Goal: Transaction & Acquisition: Download file/media

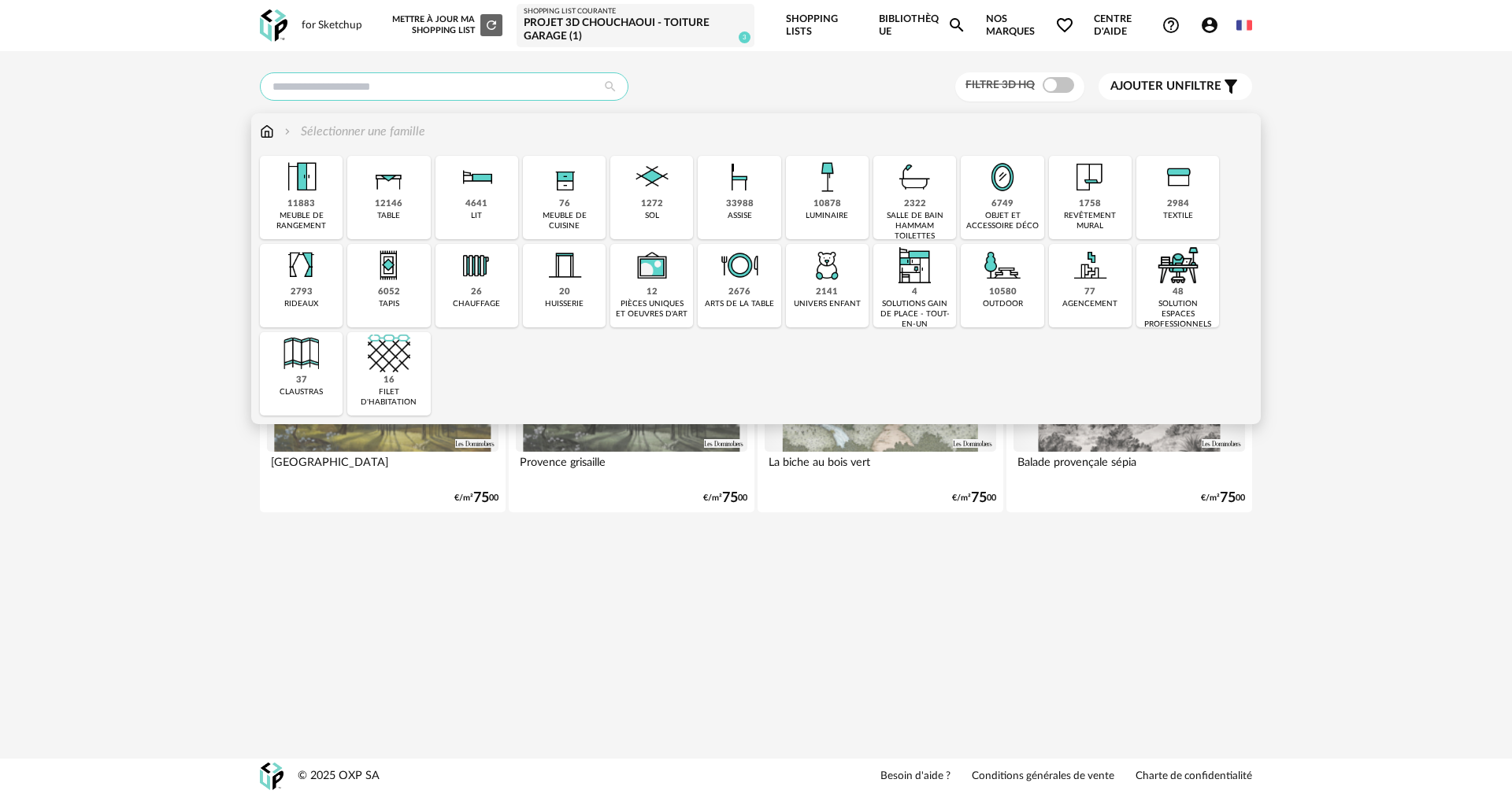
click at [401, 86] on input "text" at bounding box center [444, 86] width 368 height 28
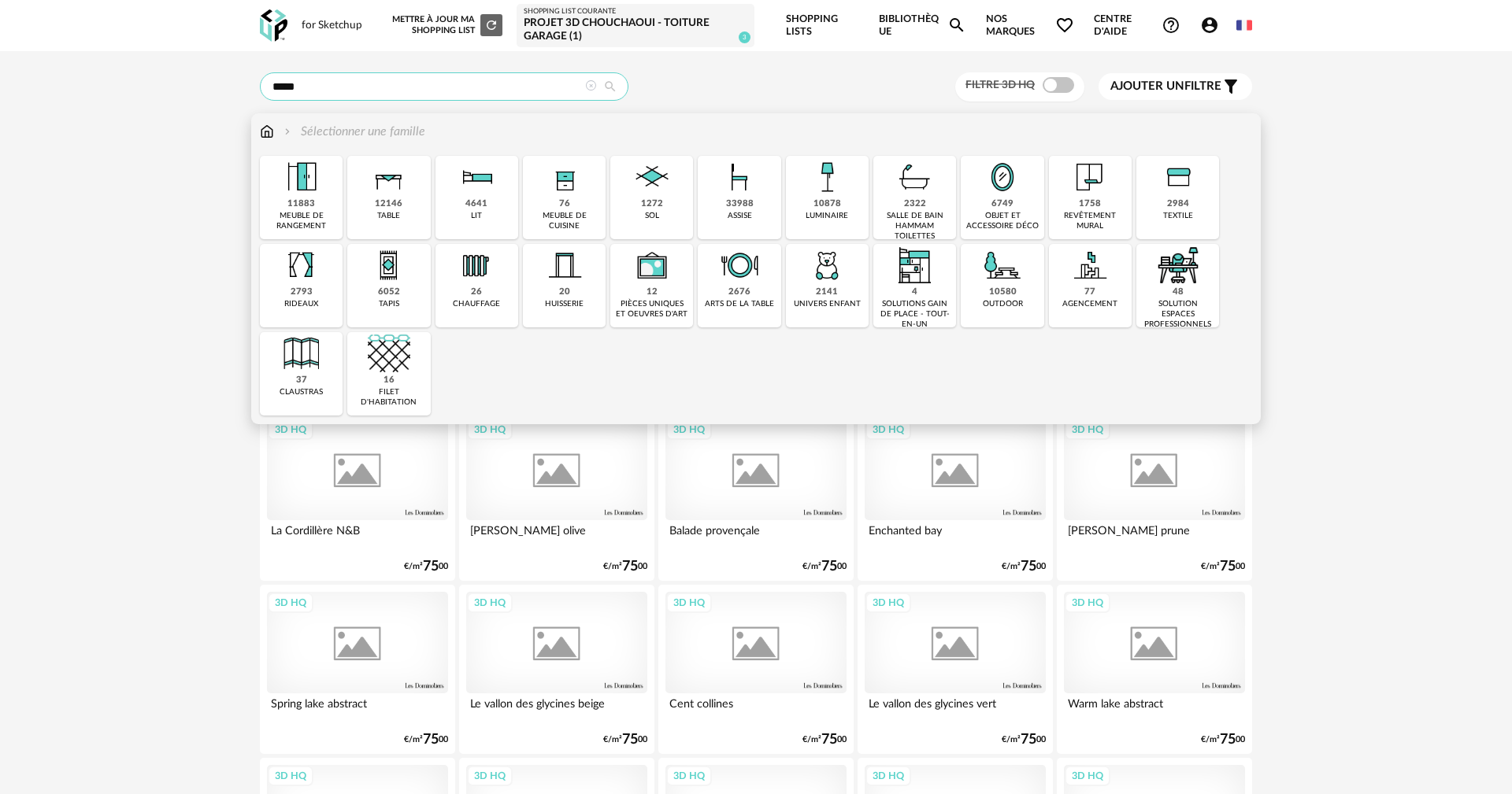
type input "*****"
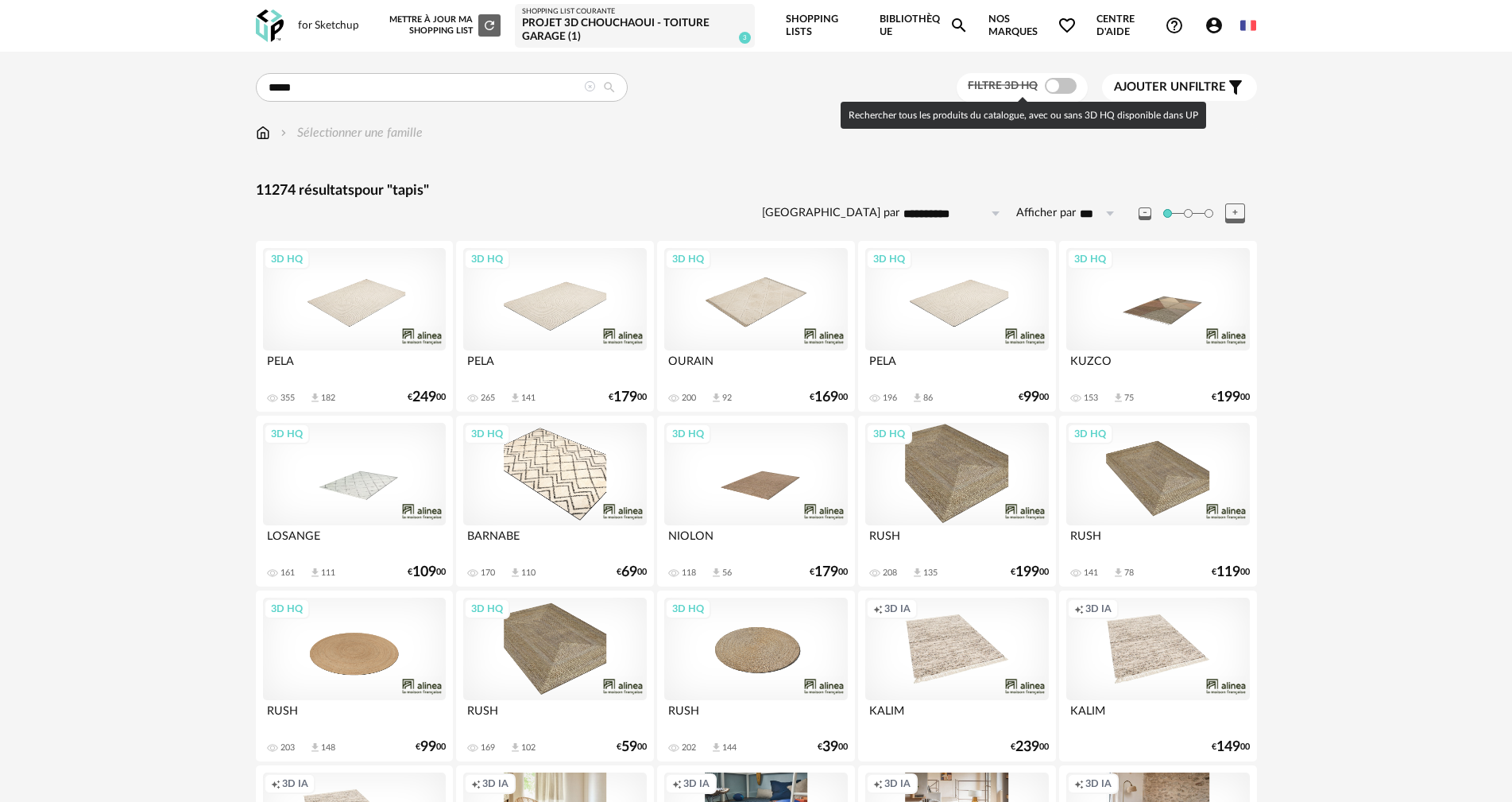
click at [1066, 86] on span at bounding box center [1061, 86] width 32 height 16
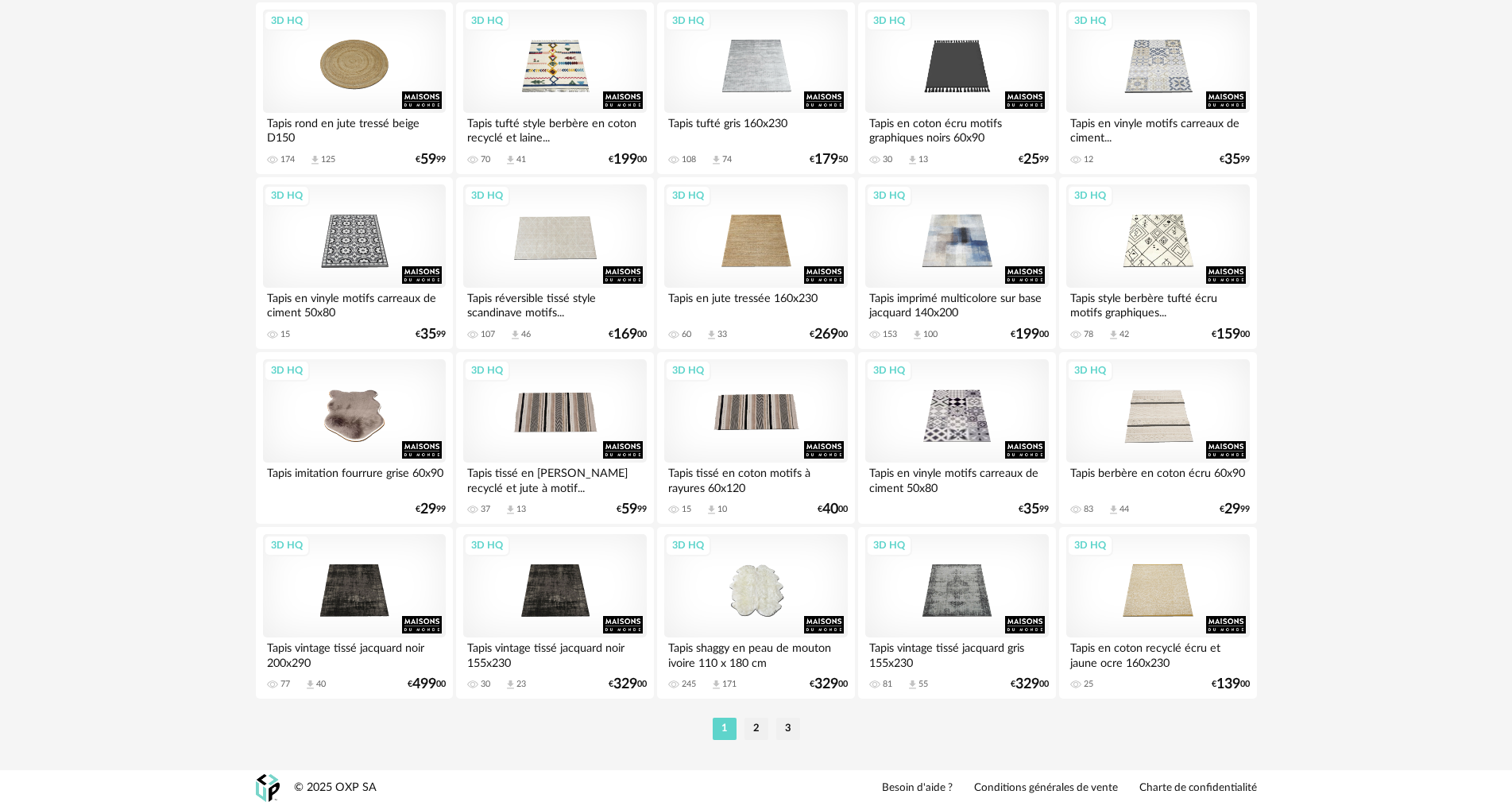
scroll to position [3042, 0]
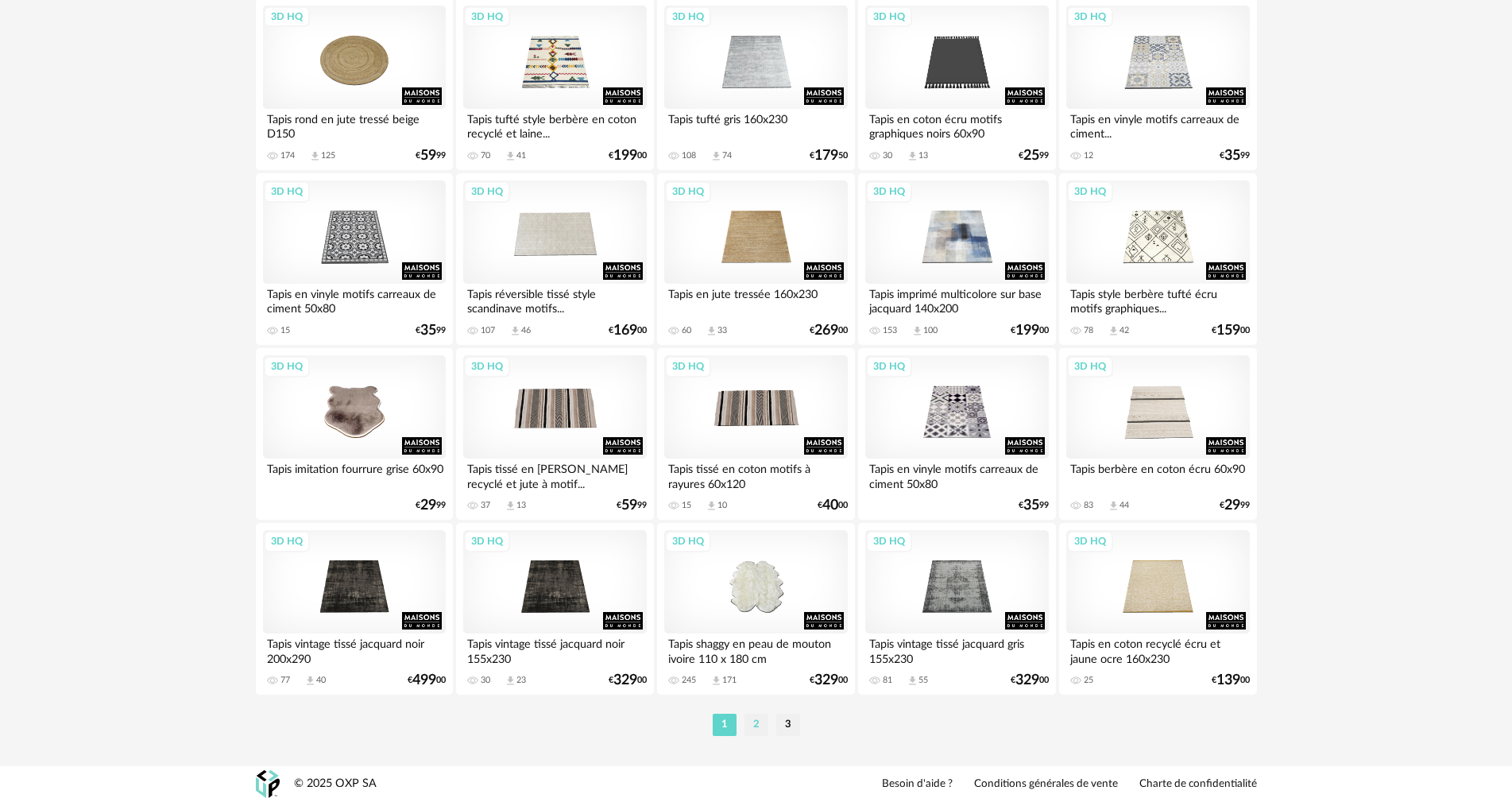
click at [756, 726] on li "2" at bounding box center [756, 725] width 24 height 22
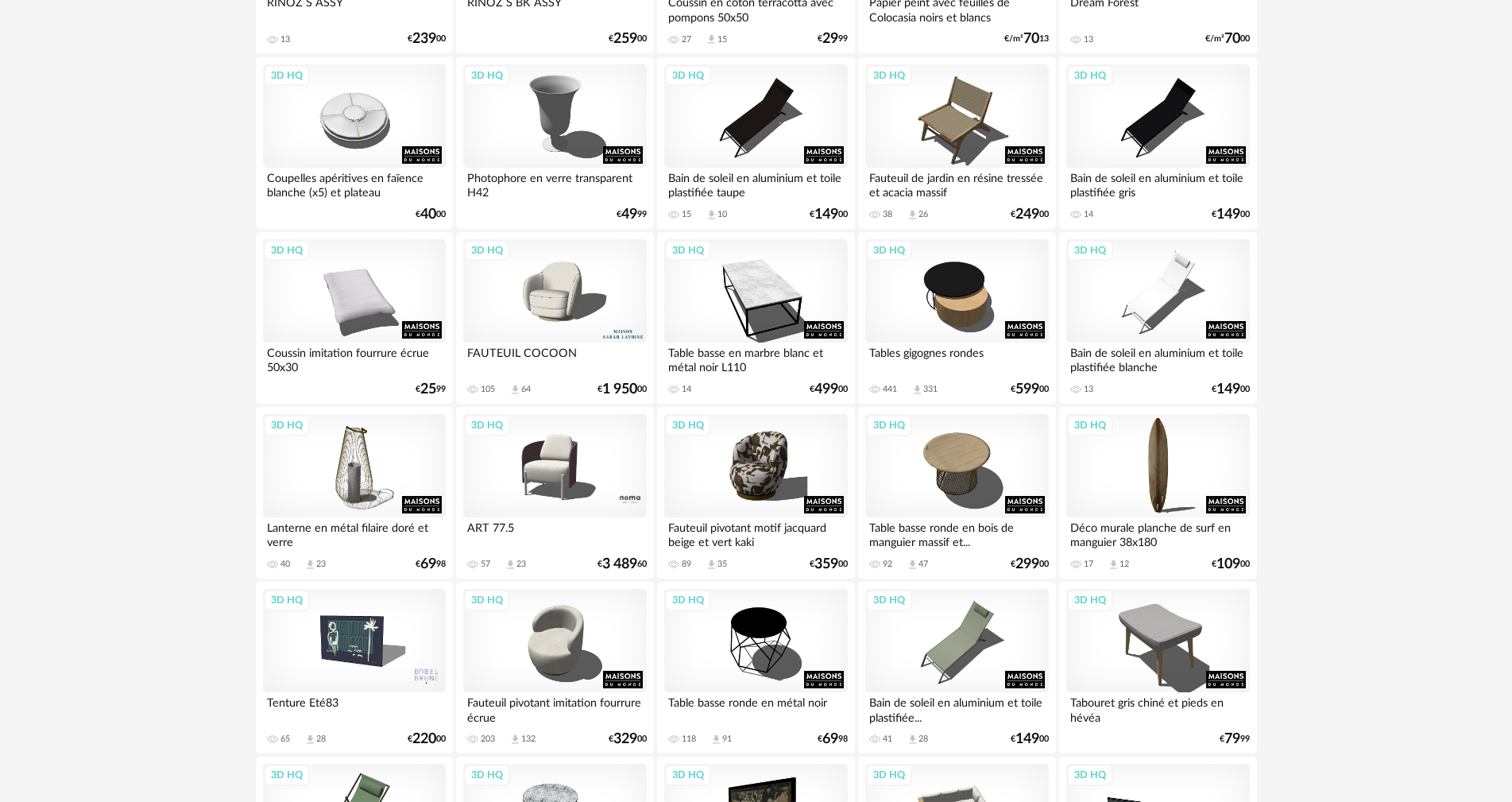
scroll to position [3042, 0]
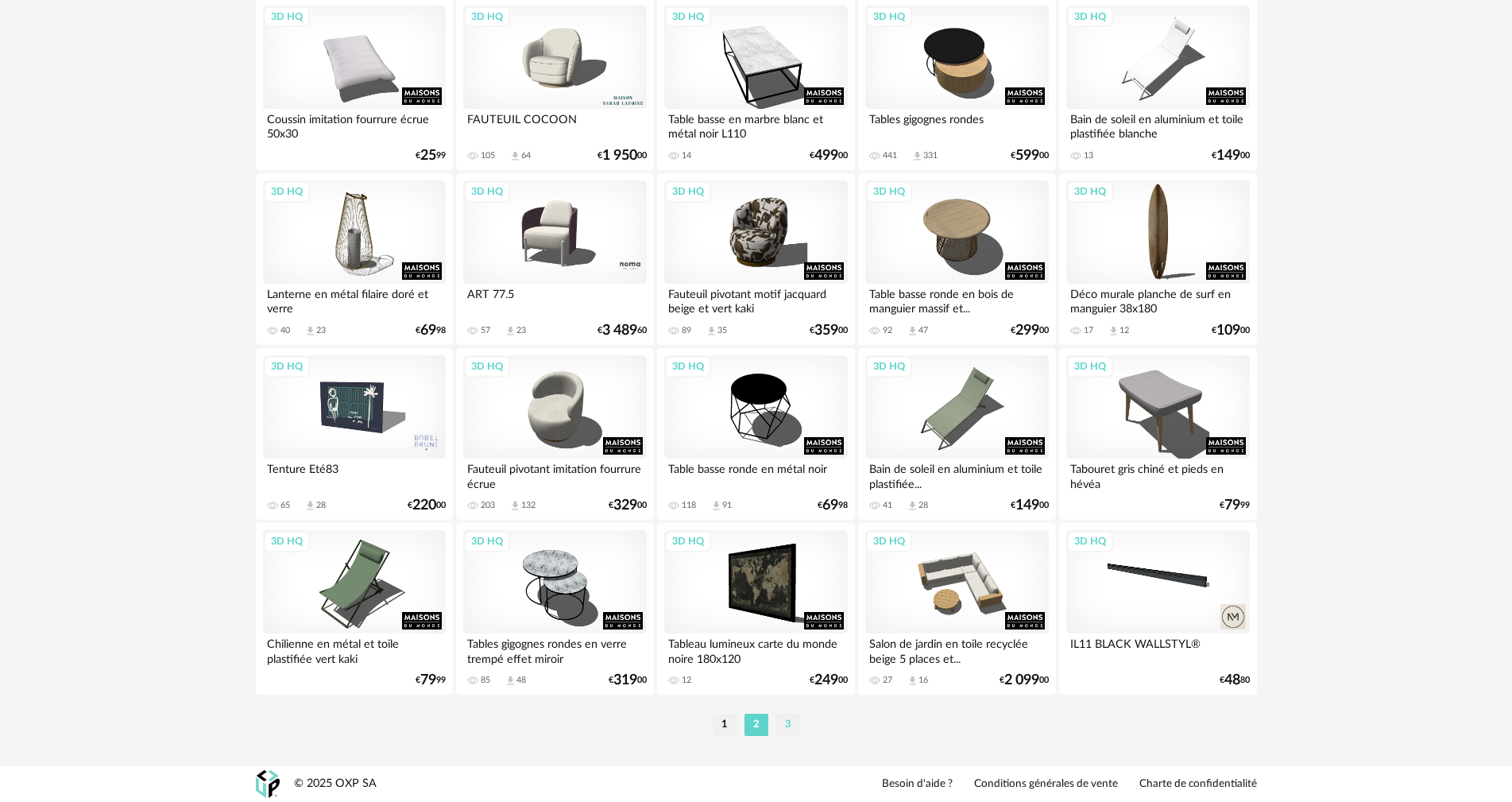
click at [790, 725] on li "3" at bounding box center [788, 725] width 24 height 22
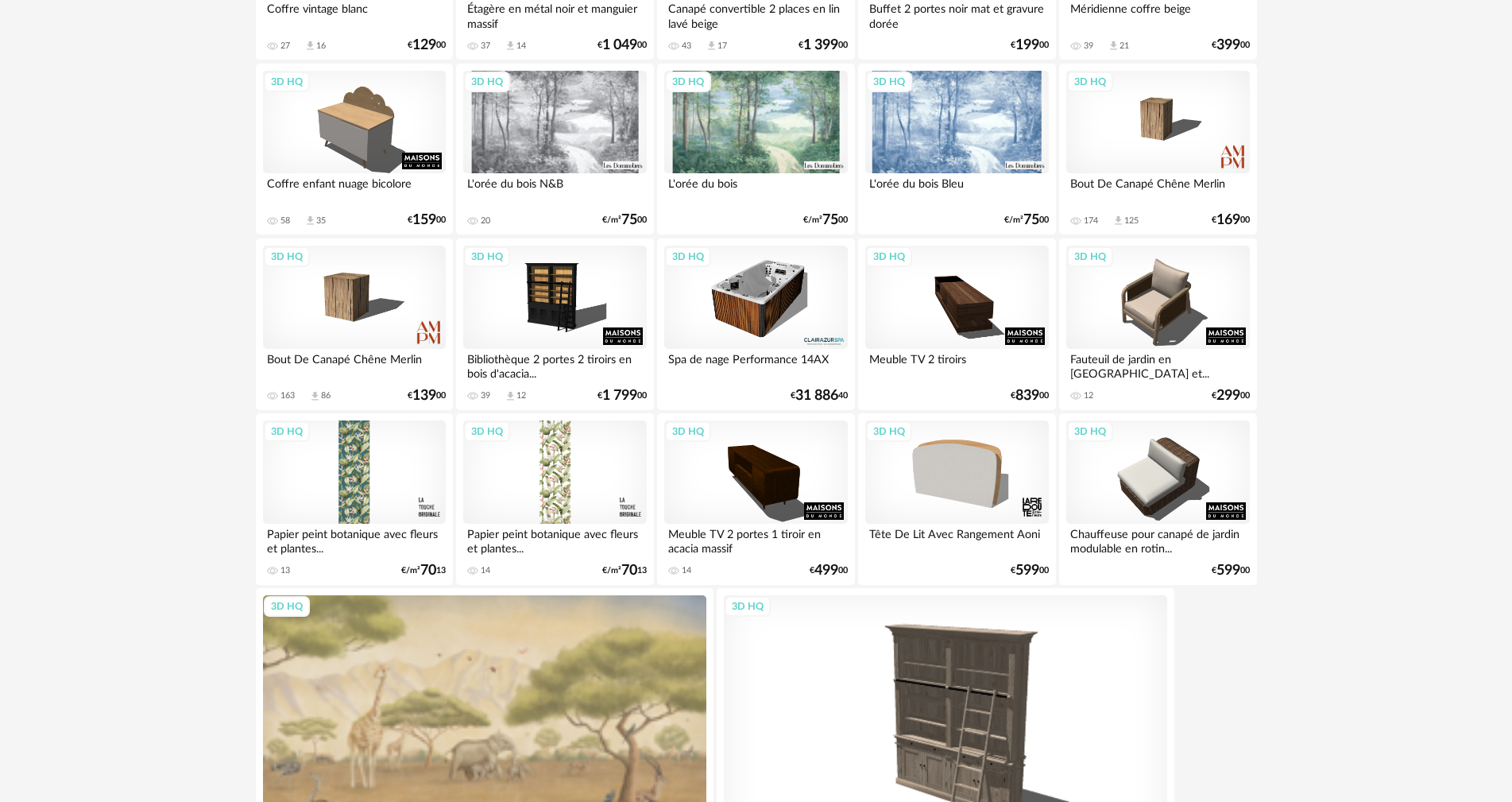
scroll to position [914, 0]
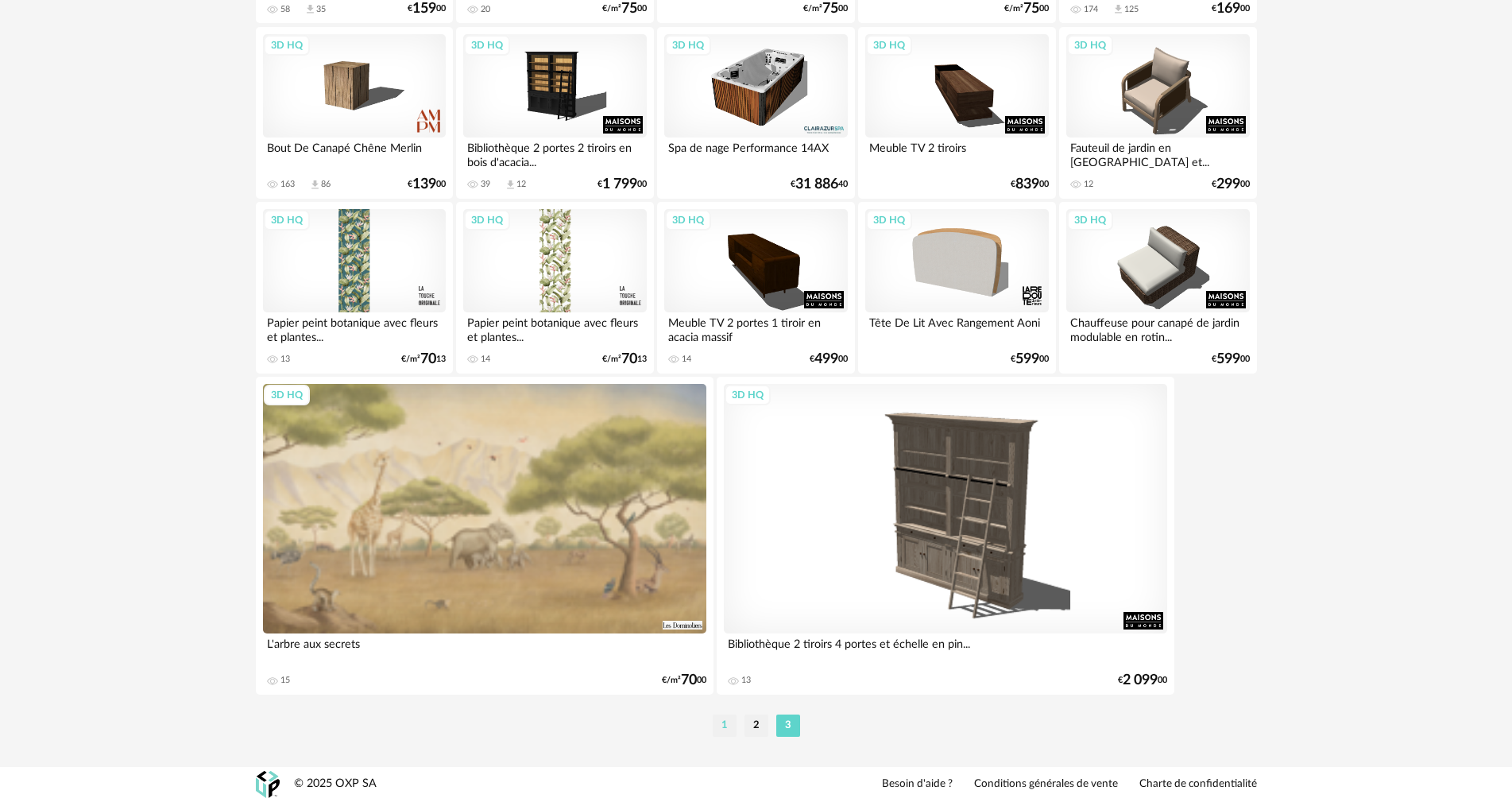
click at [723, 726] on li "1" at bounding box center [724, 725] width 24 height 22
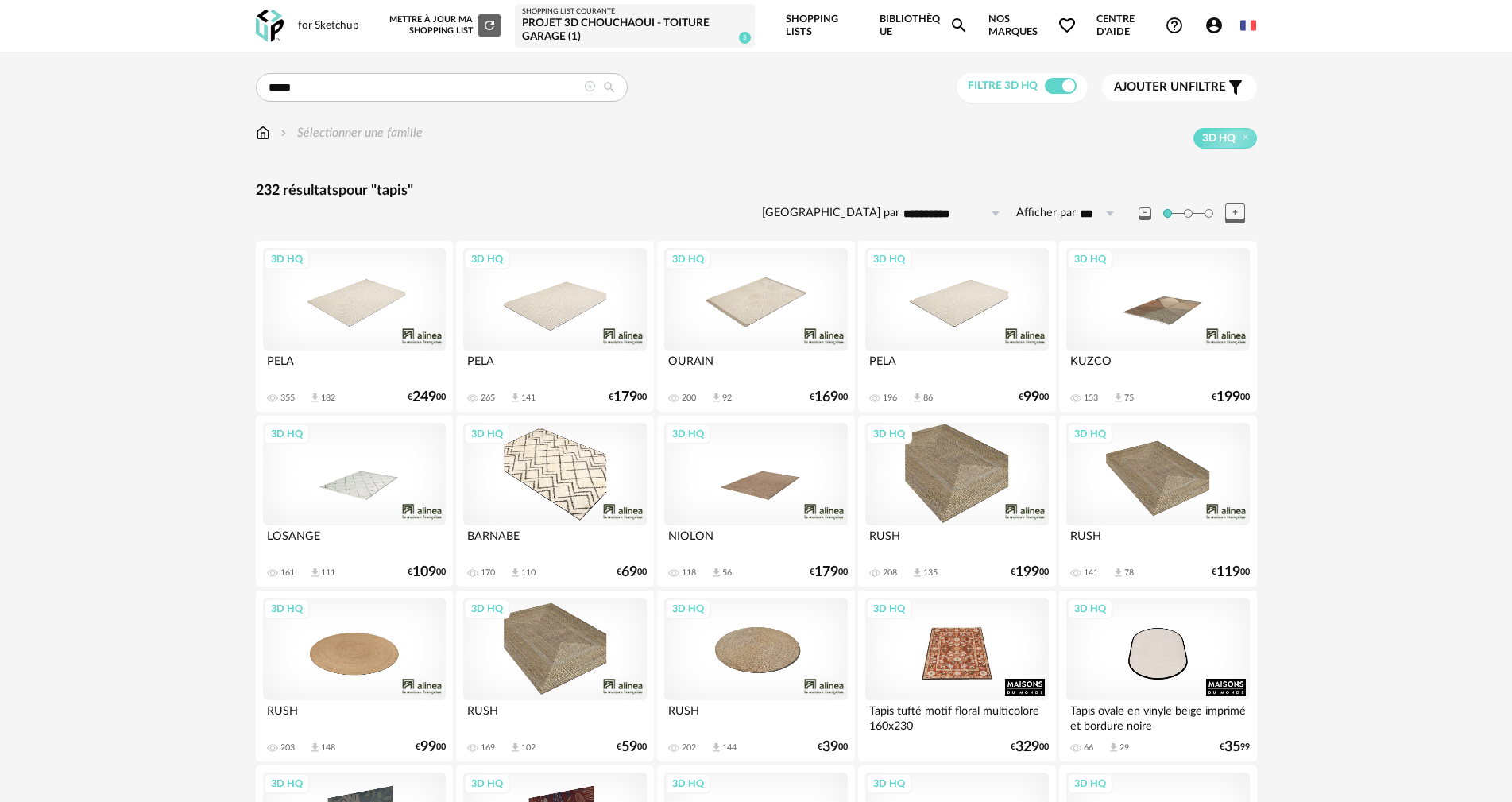
click at [1198, 90] on span "Ajouter un filtre" at bounding box center [1170, 88] width 112 height 16
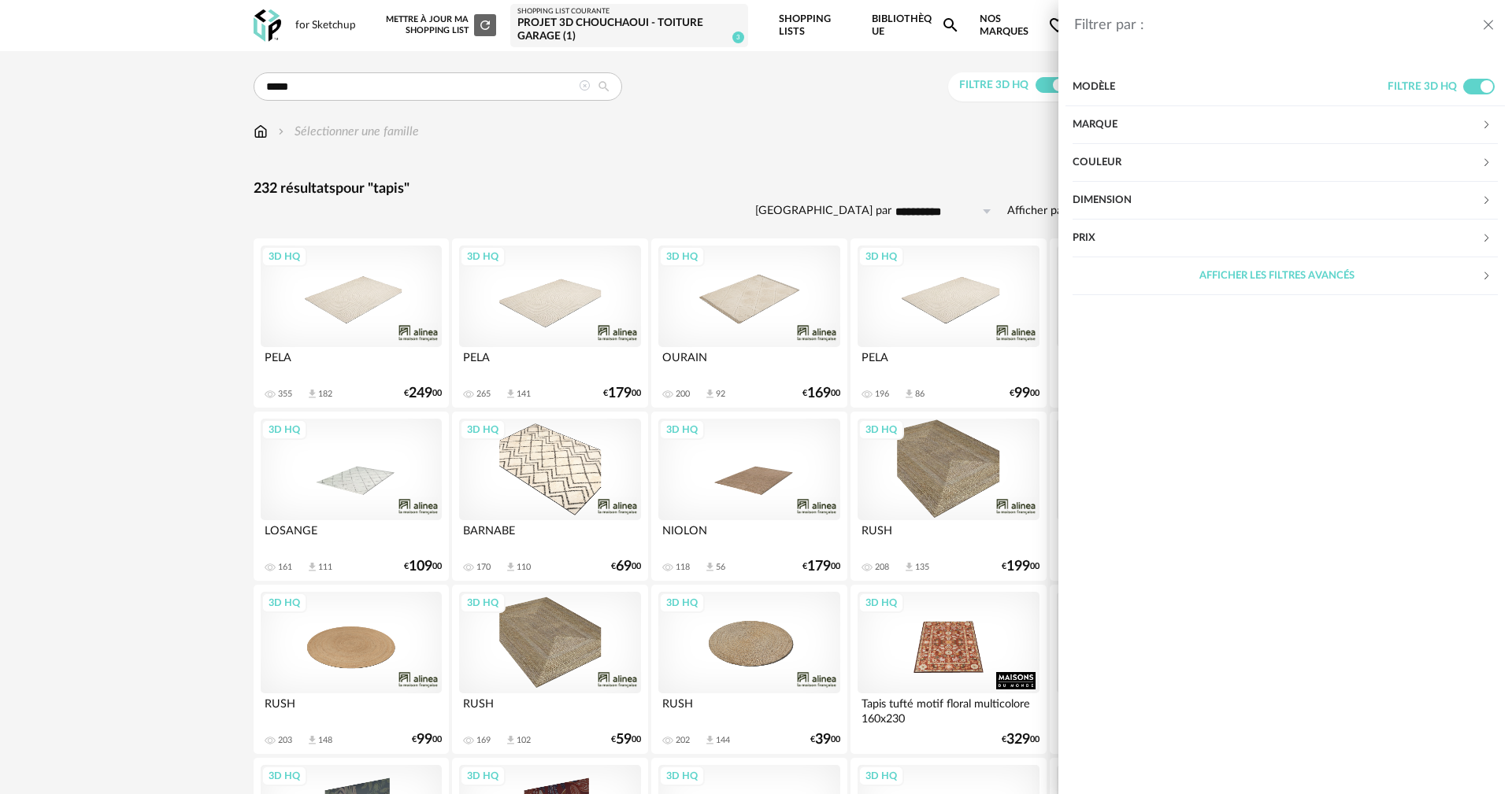
click at [1103, 124] on div "Marque" at bounding box center [1276, 125] width 408 height 38
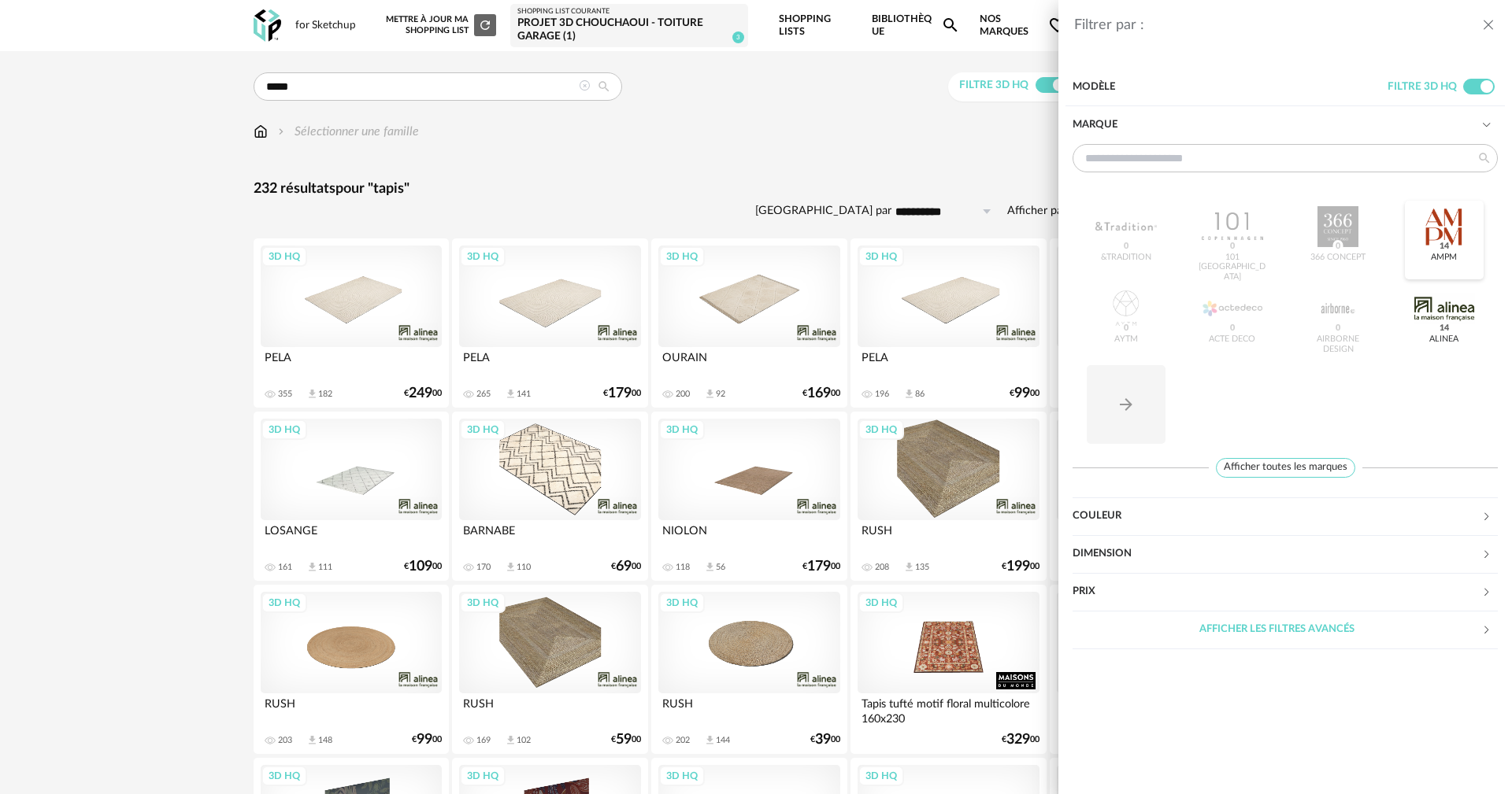
click at [1444, 230] on div at bounding box center [1444, 227] width 61 height 41
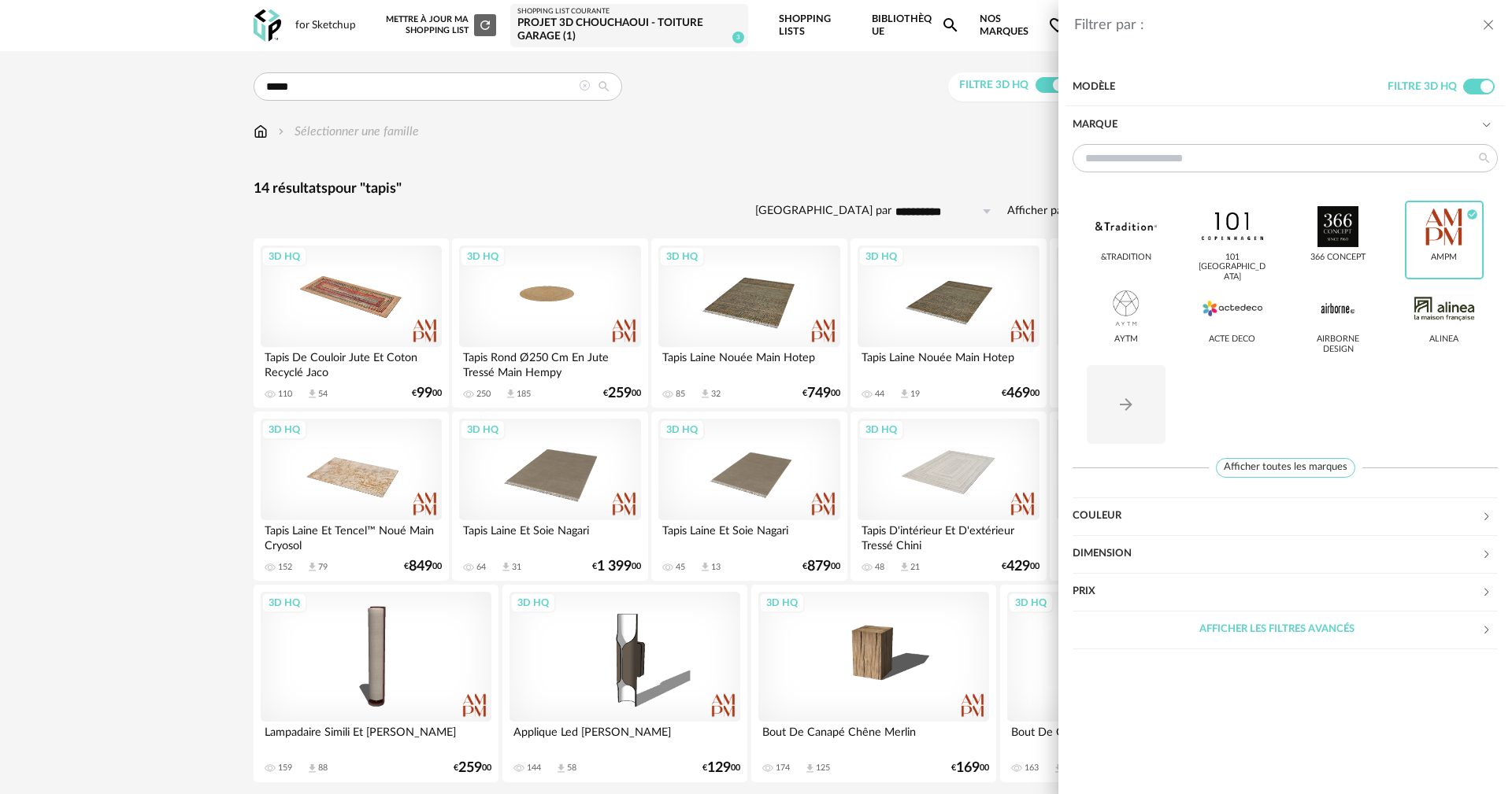
click at [733, 207] on div "Filtrer par : Modèle Filtre 3D HQ Marque &tradition 101 [GEOGRAPHIC_DATA] 366 C…" at bounding box center [756, 397] width 1512 height 794
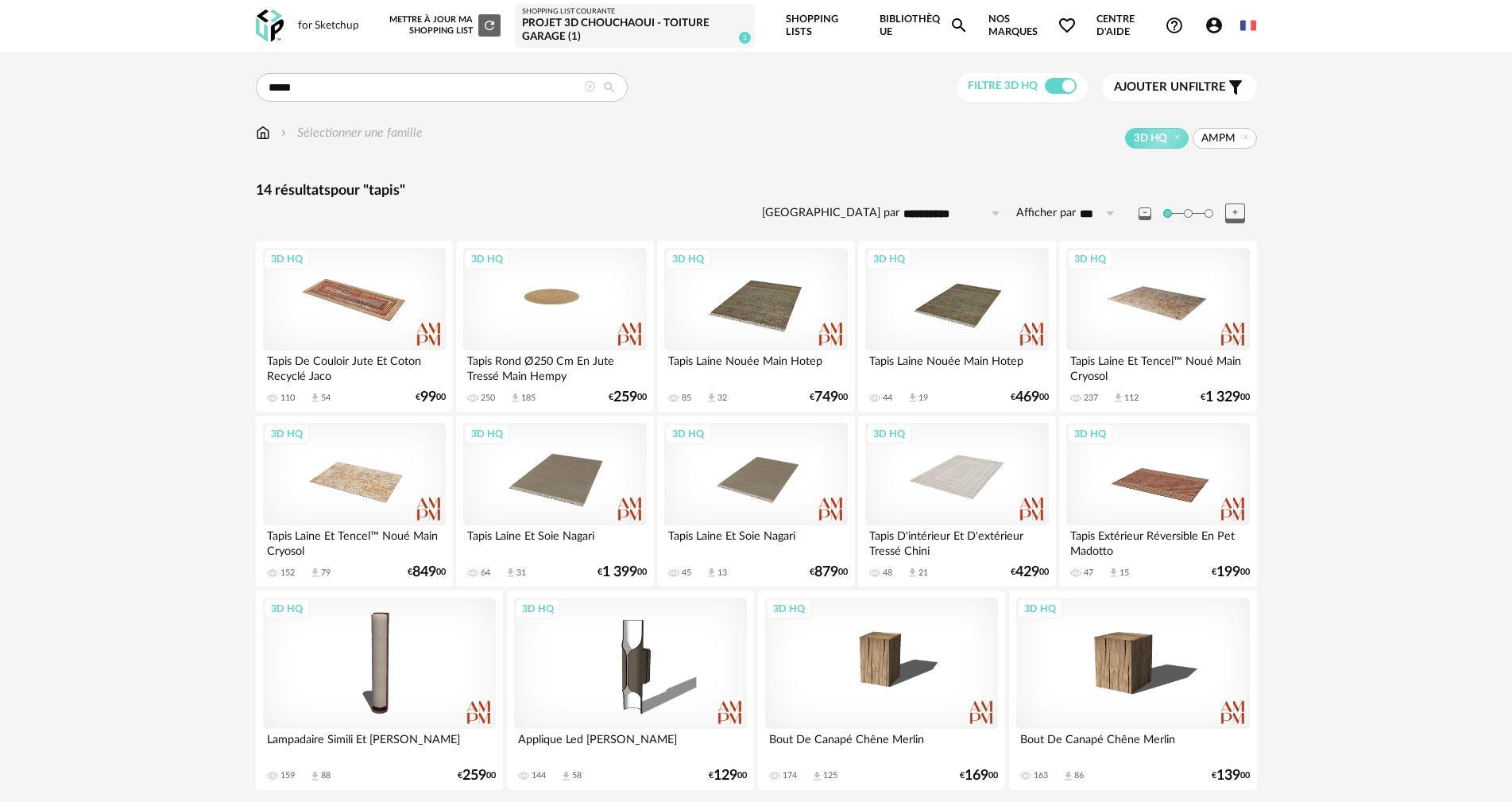
click at [1239, 137] on span "AMPM" at bounding box center [1224, 138] width 64 height 20
click at [1165, 86] on span "Ajouter un" at bounding box center [1151, 86] width 75 height 12
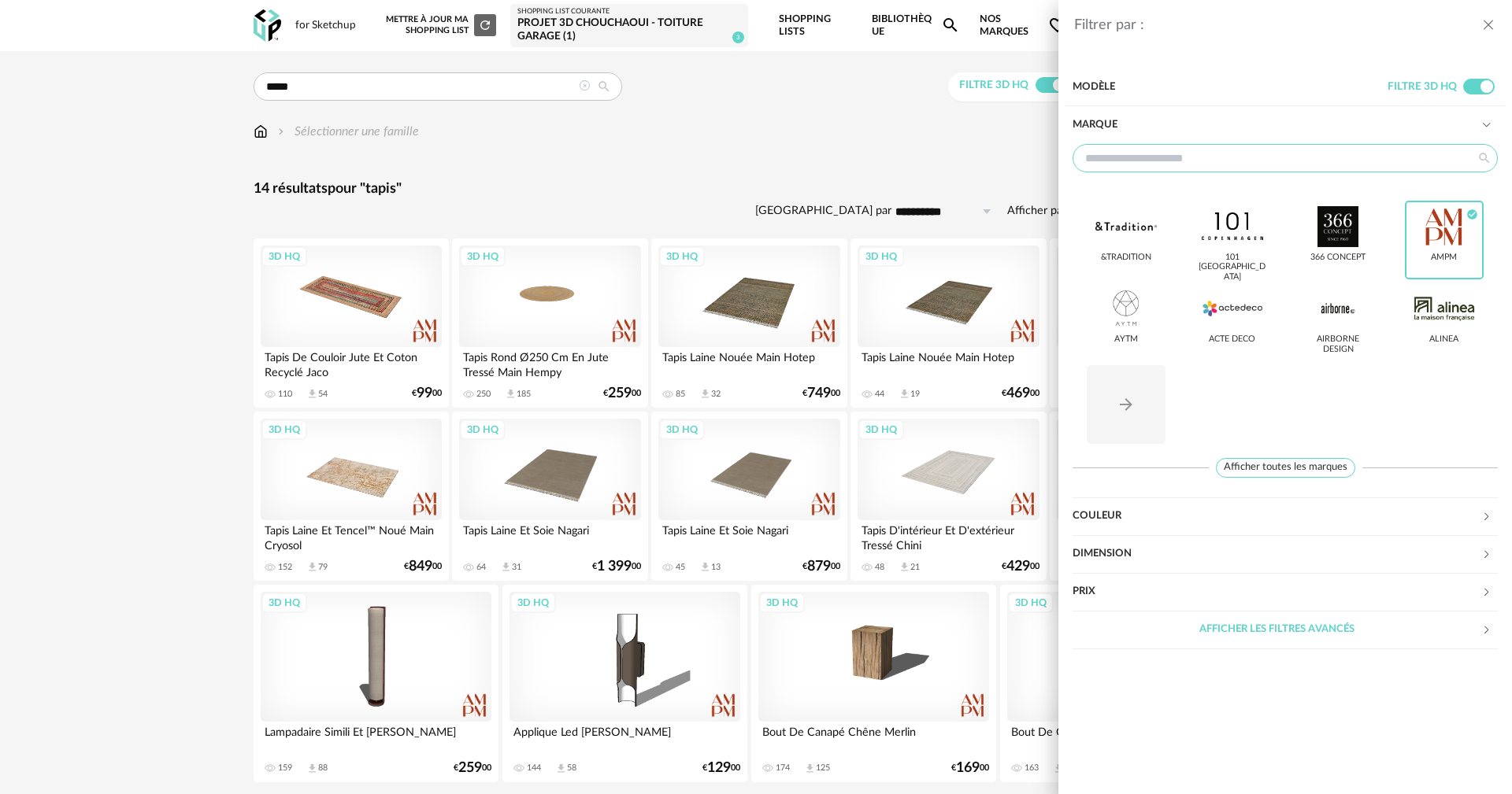
click at [1196, 162] on input "text" at bounding box center [1284, 157] width 425 height 28
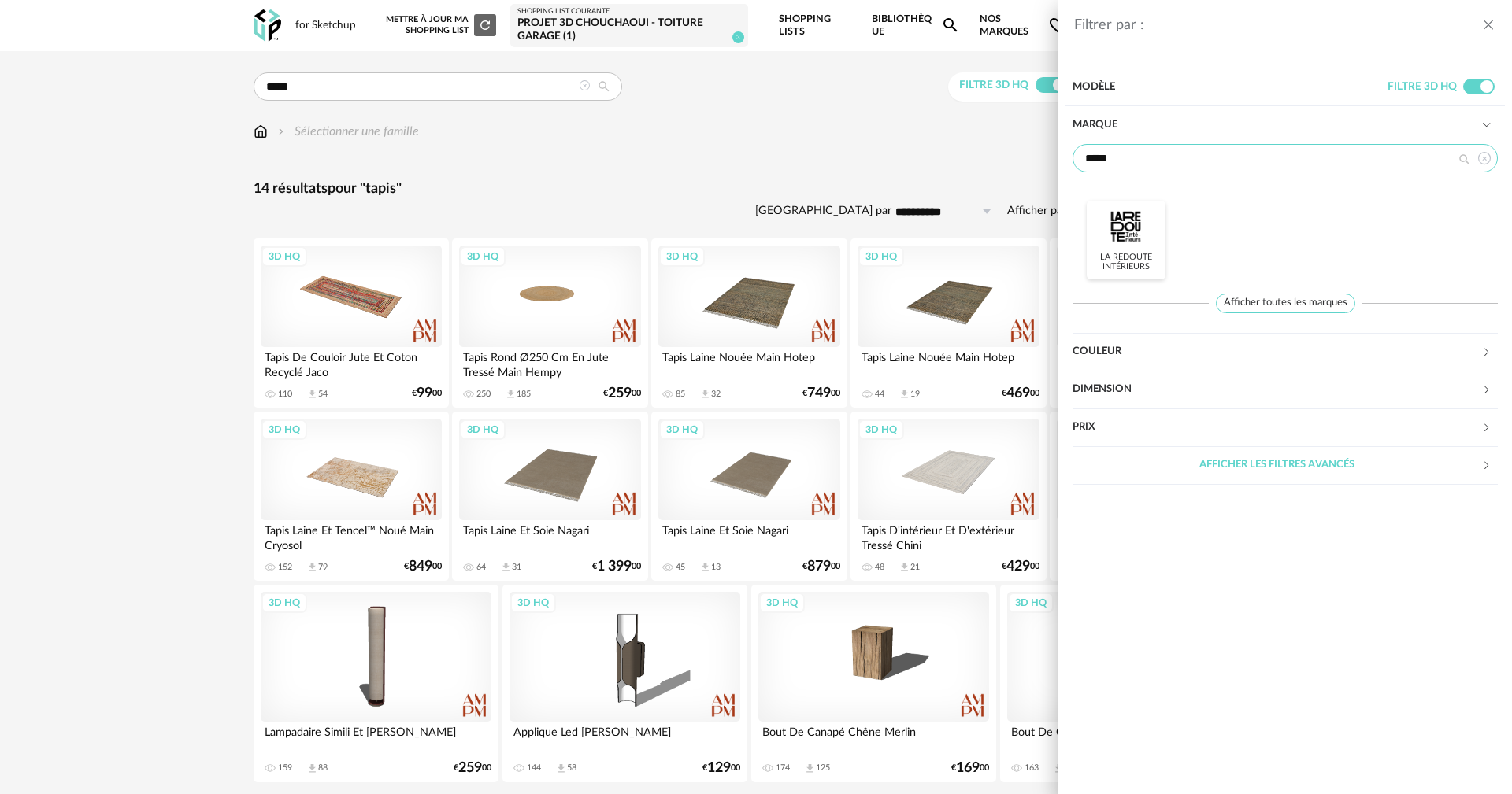
type input "*****"
click at [1127, 227] on div at bounding box center [1126, 227] width 61 height 41
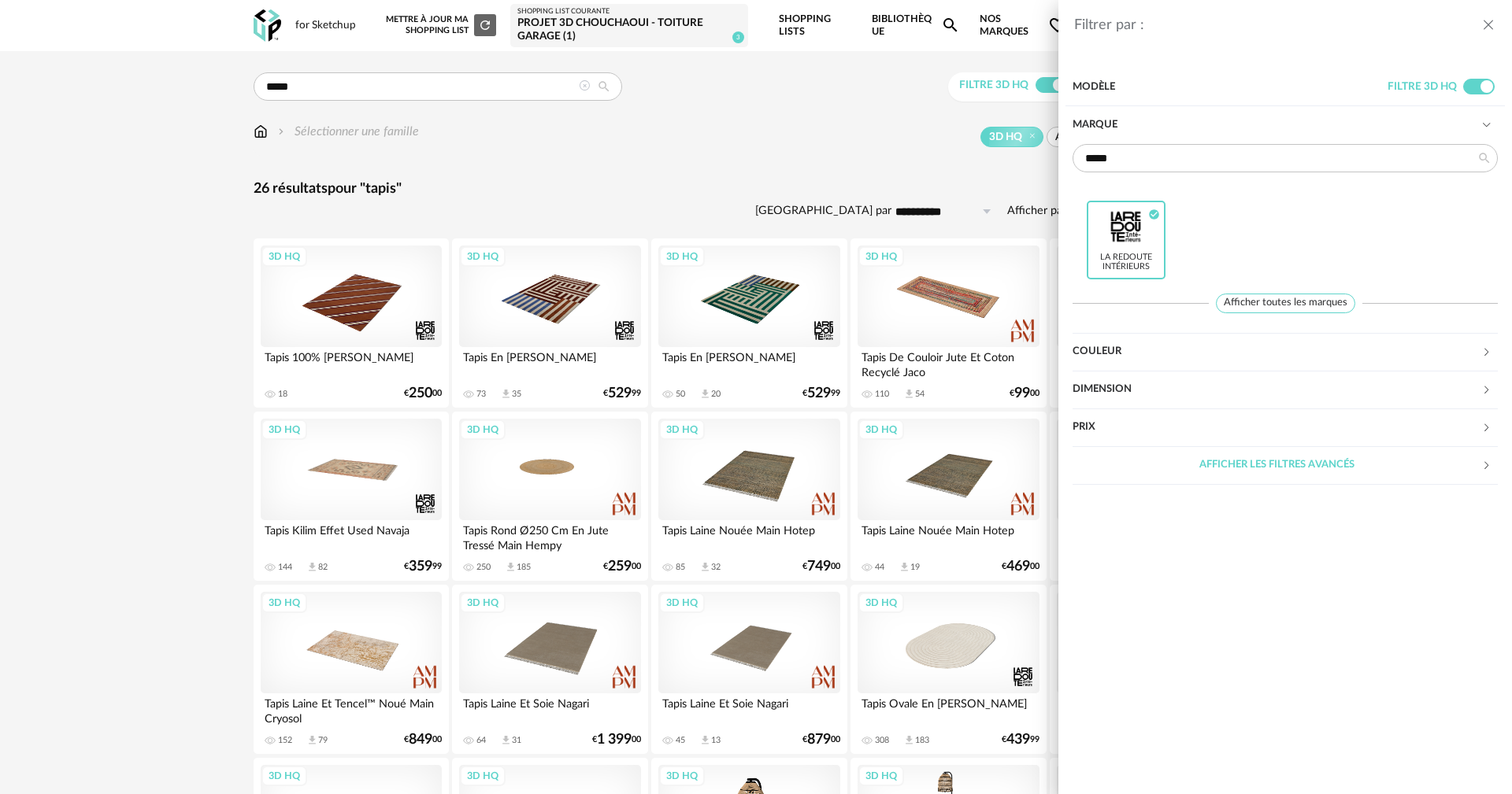
click at [667, 198] on div "Filtrer par : Modèle Filtre 3D HQ Marque ***** La Redoute intérieurs Check Circ…" at bounding box center [756, 397] width 1512 height 794
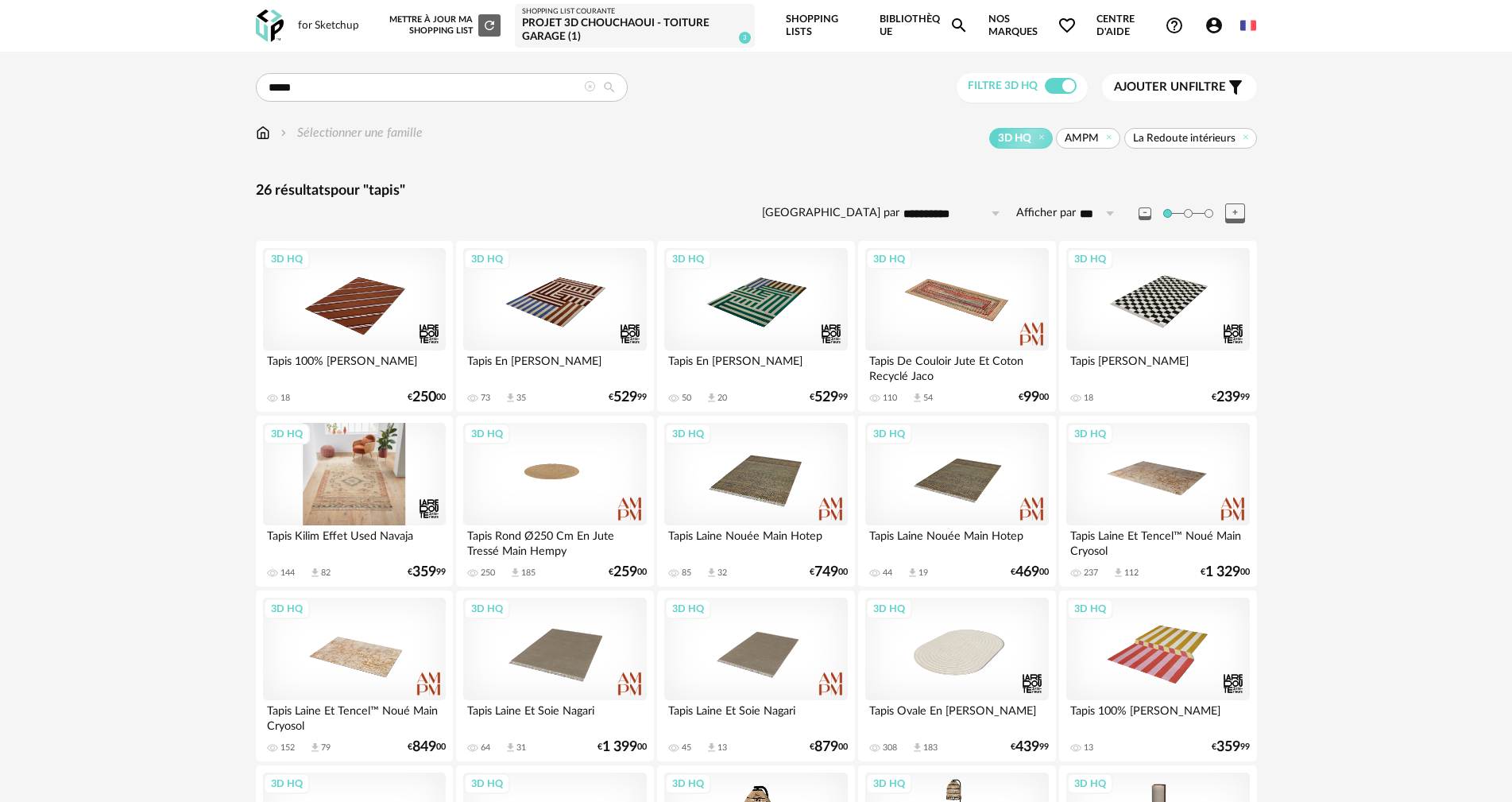
click at [366, 494] on div "3D HQ" at bounding box center [354, 474] width 182 height 104
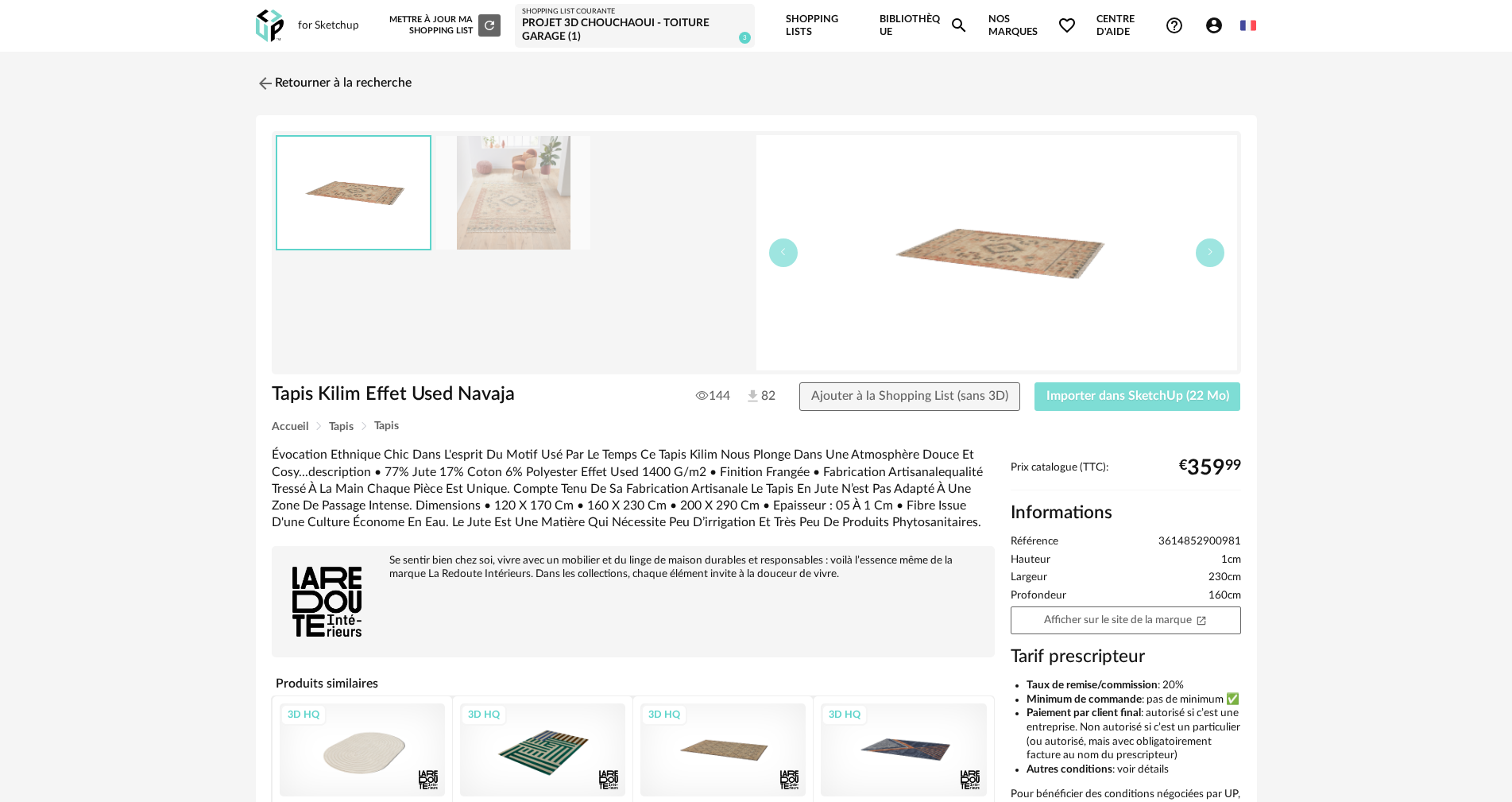
click at [1083, 403] on button "Importer dans SketchUp (22 Mo)" at bounding box center [1138, 396] width 207 height 29
